Goal: Task Accomplishment & Management: Use online tool/utility

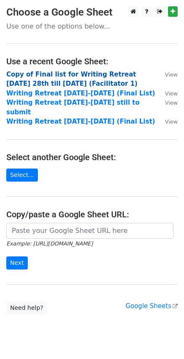
click at [109, 73] on strong "Copy of Final list for Writing Retreat Tuesday 28th till Friday 31st October (F…" at bounding box center [71, 79] width 131 height 17
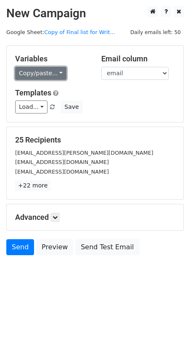
click at [55, 77] on link "Copy/paste..." at bounding box center [40, 73] width 51 height 13
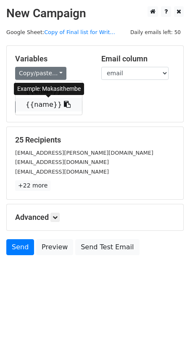
click at [39, 106] on link "{{name}}" at bounding box center [49, 104] width 66 height 13
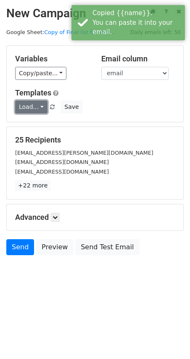
click at [32, 106] on link "Load..." at bounding box center [31, 107] width 32 height 13
